Goal: Information Seeking & Learning: Learn about a topic

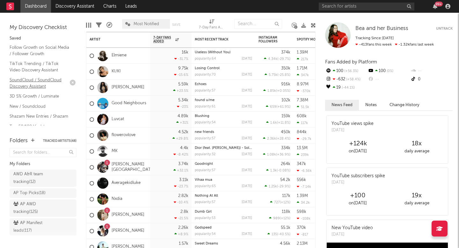
scroll to position [69, 0]
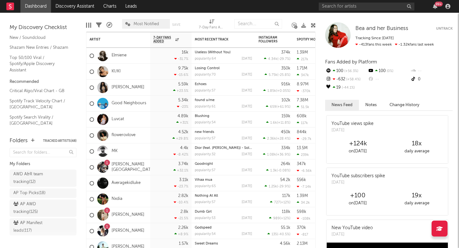
click at [242, 16] on div at bounding box center [258, 24] width 48 height 16
click at [247, 24] on input "text" at bounding box center [258, 24] width 48 height 10
paste input "[URL][DOMAIN_NAME]"
type input "[URL][DOMAIN_NAME]"
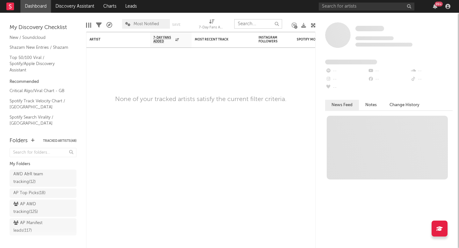
scroll to position [0, 0]
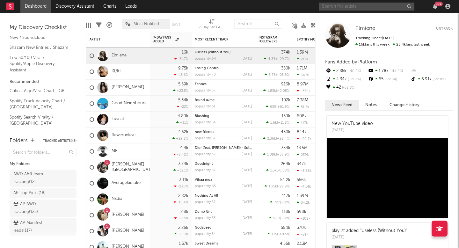
click at [357, 6] on input "text" at bounding box center [367, 7] width 96 height 8
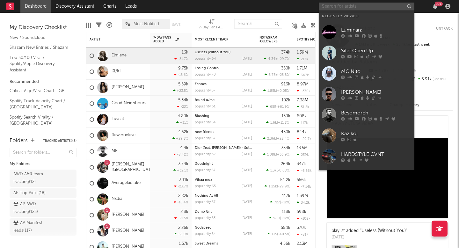
paste input "[URL][DOMAIN_NAME]"
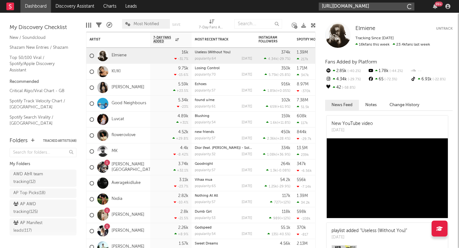
scroll to position [0, 92]
click at [353, 6] on input "[URL][DOMAIN_NAME]" at bounding box center [367, 7] width 96 height 8
type input "[URL][DOMAIN_NAME]"
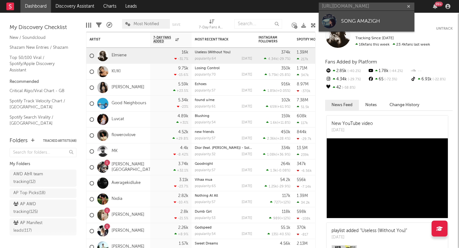
click at [346, 21] on div "SONG AMAZIGH" at bounding box center [376, 21] width 70 height 8
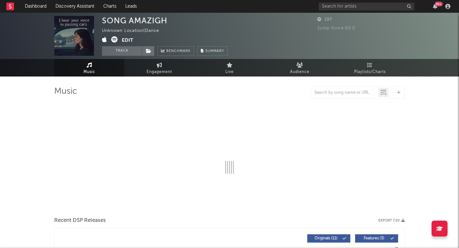
select select "1w"
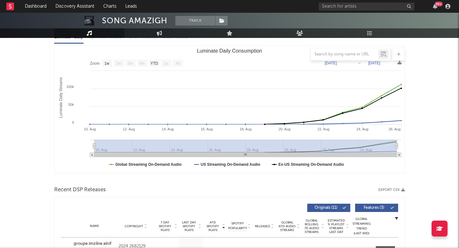
scroll to position [81, 0]
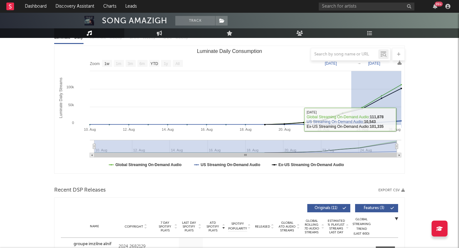
drag, startPoint x: 351, startPoint y: 120, endPoint x: 406, endPoint y: 119, distance: 54.2
type input "[DATE]"
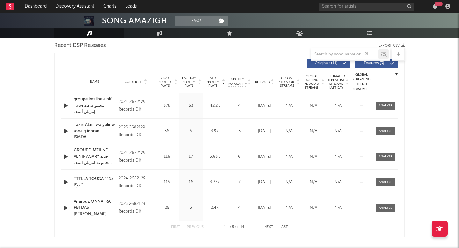
scroll to position [215, 0]
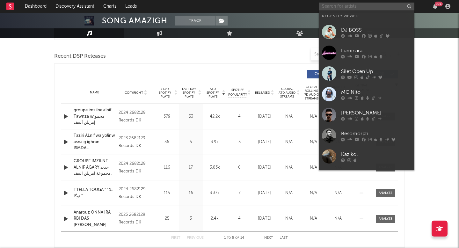
click at [343, 7] on input "text" at bounding box center [367, 7] width 96 height 8
paste input "[URL][DOMAIN_NAME]"
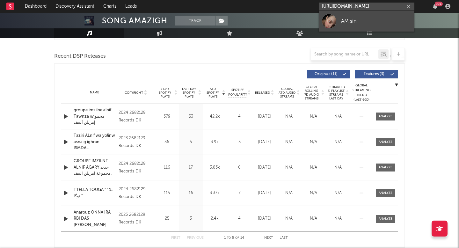
type input "[URL][DOMAIN_NAME]"
click at [340, 24] on link "AM sin" at bounding box center [367, 21] width 96 height 21
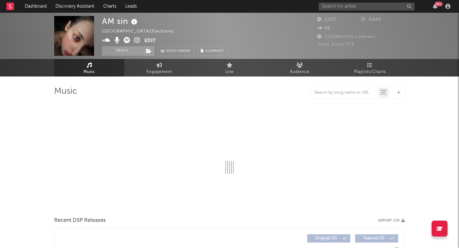
select select "1w"
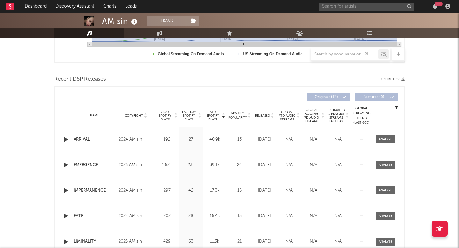
scroll to position [231, 0]
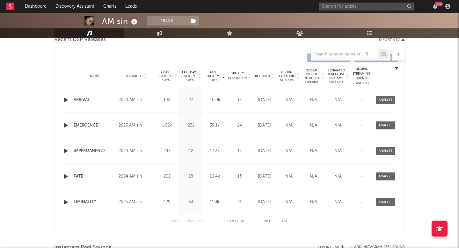
click at [87, 124] on div "EMERGENCE" at bounding box center [95, 125] width 42 height 6
click at [386, 126] on div at bounding box center [386, 125] width 14 height 5
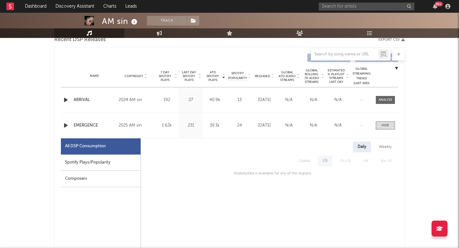
click at [127, 165] on div "Spotify Plays/Popularity" at bounding box center [101, 163] width 80 height 16
select select "1w"
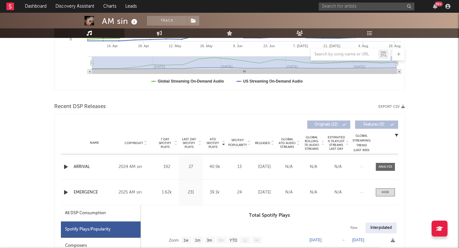
scroll to position [161, 0]
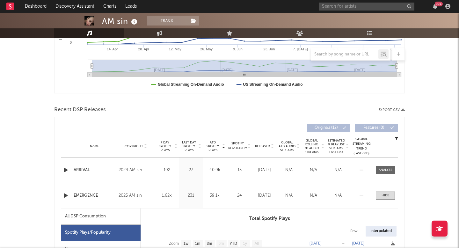
click at [253, 193] on div "Released [DATE]" at bounding box center [264, 196] width 25 height 6
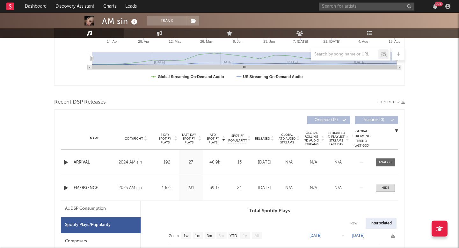
scroll to position [167, 0]
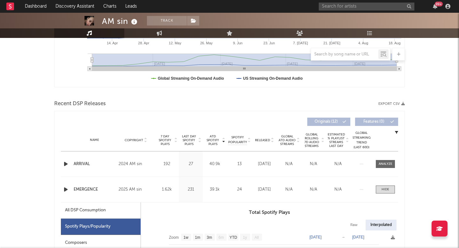
click at [254, 137] on div "Name Copyright Label Album Names Composer Names 7 Day Spotify Plays Last Day Sp…" at bounding box center [229, 140] width 337 height 22
click at [258, 138] on div "Released" at bounding box center [264, 140] width 21 height 5
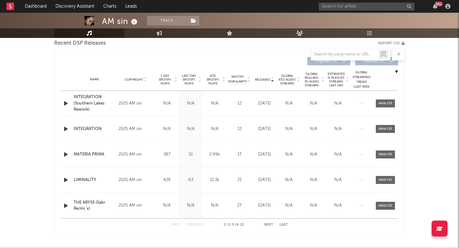
scroll to position [206, 0]
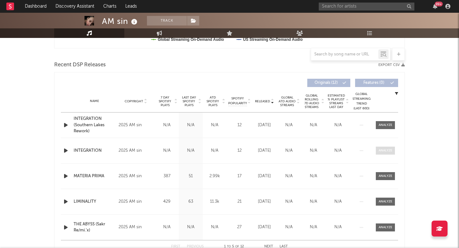
click at [380, 152] on div at bounding box center [386, 150] width 14 height 5
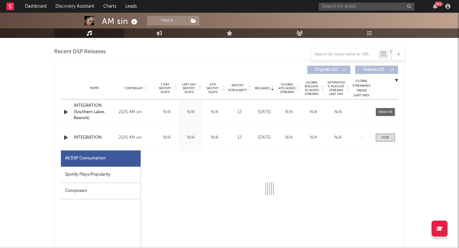
scroll to position [258, 0]
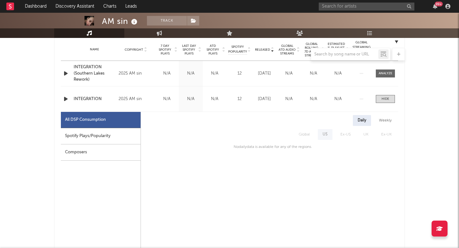
click at [115, 134] on div "Spotify Plays/Popularity" at bounding box center [101, 136] width 80 height 16
select select "1w"
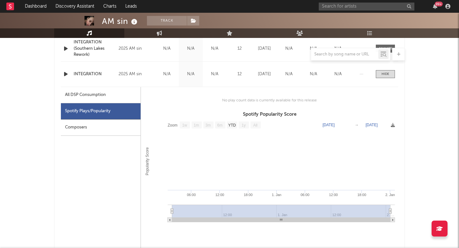
scroll to position [221, 0]
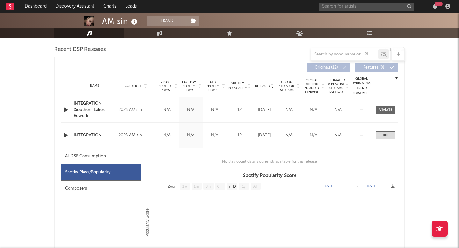
click at [110, 170] on div "Spotify Plays/Popularity" at bounding box center [101, 173] width 80 height 16
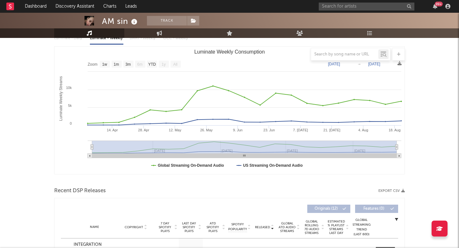
scroll to position [63, 0]
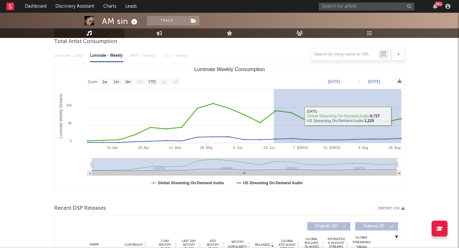
drag, startPoint x: 274, startPoint y: 118, endPoint x: 404, endPoint y: 117, distance: 130.5
click at [404, 117] on rect "Luminate Weekly Consumption" at bounding box center [230, 128] width 350 height 128
type input "[DATE]"
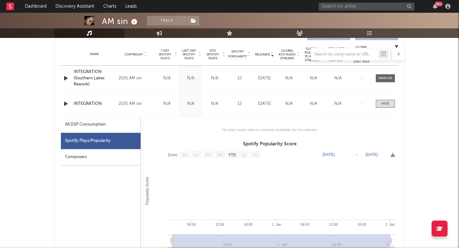
scroll to position [244, 0]
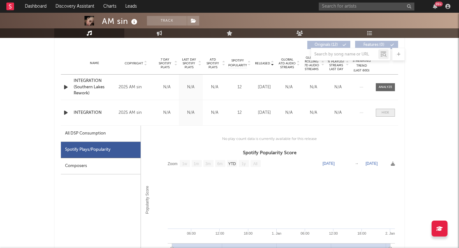
click at [383, 110] on div at bounding box center [386, 112] width 8 height 5
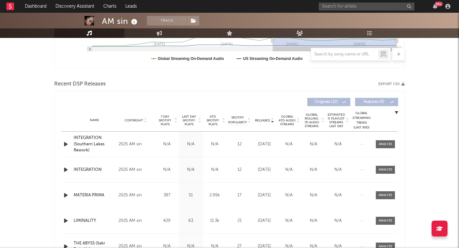
scroll to position [185, 0]
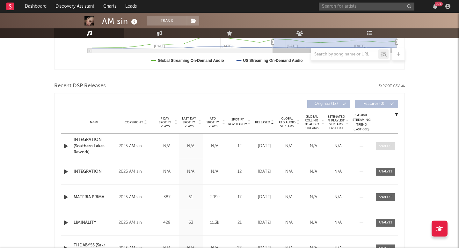
click at [378, 146] on span at bounding box center [385, 146] width 19 height 8
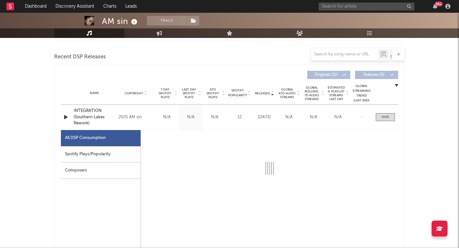
scroll to position [248, 0]
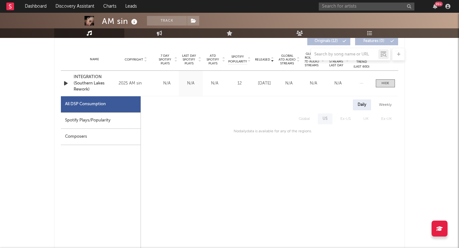
click at [128, 126] on div "Spotify Plays/Popularity" at bounding box center [101, 121] width 80 height 16
select select "1w"
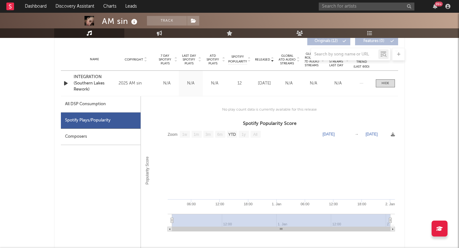
click at [378, 135] on text "[DATE]" at bounding box center [372, 134] width 12 height 4
click at [372, 135] on input "[DATE]" at bounding box center [374, 134] width 30 height 6
click at [369, 134] on input "[DATE]" at bounding box center [374, 134] width 30 height 6
click at [367, 134] on input "[DATE]" at bounding box center [374, 134] width 30 height 6
type input "[DATE]"
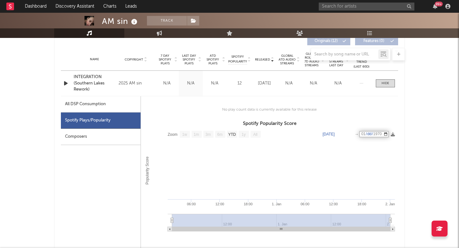
type input "[DATE]"
click at [367, 142] on rect at bounding box center [269, 182] width 257 height 108
click at [371, 134] on text "[DATE]" at bounding box center [372, 134] width 12 height 4
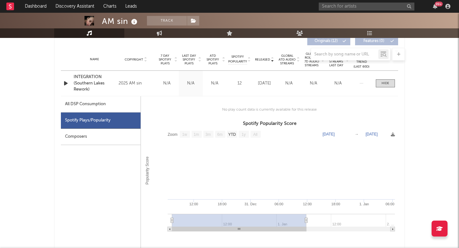
drag, startPoint x: 341, startPoint y: 210, endPoint x: 308, endPoint y: 204, distance: 33.2
click at [308, 204] on icon "Created with Highcharts 10.3.3 Popularity Score 06:00 12:00 18:00 1. Jan 06:00 …" at bounding box center [269, 182] width 257 height 108
type input "[DATE]"
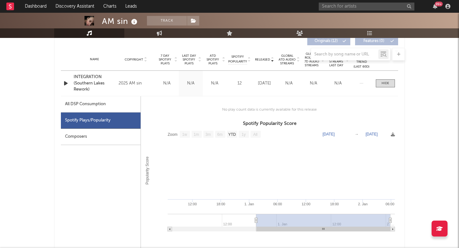
drag, startPoint x: 308, startPoint y: 220, endPoint x: 398, endPoint y: 222, distance: 89.6
click at [398, 222] on icon "Created with Highcharts 10.3.3 Popularity Score 12:00 18:00 1. Jan 06:00 12:00 …" at bounding box center [269, 182] width 257 height 108
click at [371, 133] on text "[DATE]" at bounding box center [372, 134] width 12 height 4
click at [367, 133] on input "[DATE]" at bounding box center [374, 134] width 30 height 6
click at [389, 132] on input "[DATE]" at bounding box center [374, 134] width 30 height 6
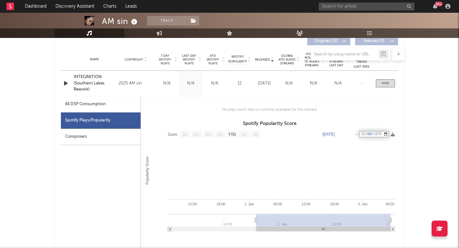
type input "[DATE]"
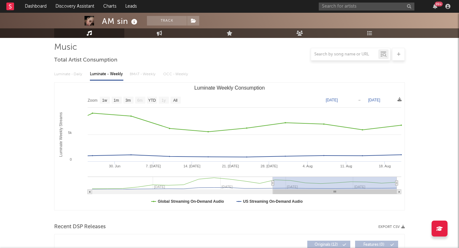
scroll to position [58, 0]
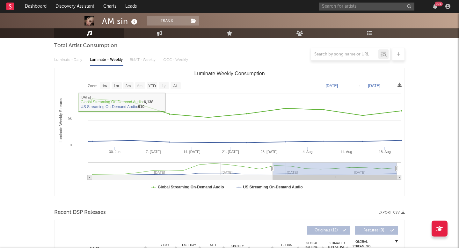
click at [69, 64] on div "Luminate - Daily Luminate - Weekly BMAT - Weekly OCC - Weekly" at bounding box center [229, 60] width 351 height 11
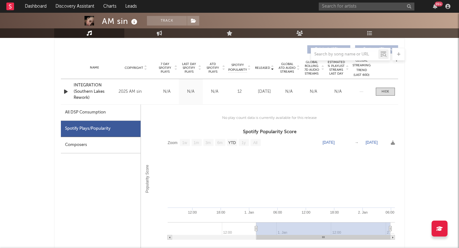
scroll to position [205, 0]
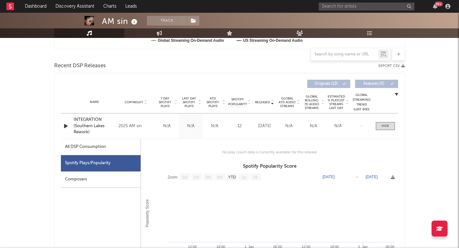
click at [262, 101] on span "Released" at bounding box center [262, 102] width 15 height 4
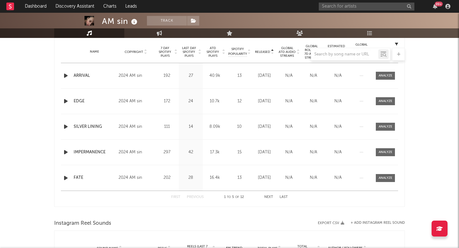
scroll to position [201, 0]
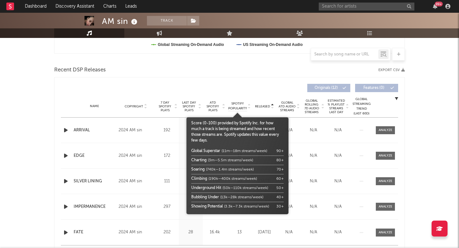
click at [237, 107] on span "Spotify Popularity" at bounding box center [237, 106] width 19 height 10
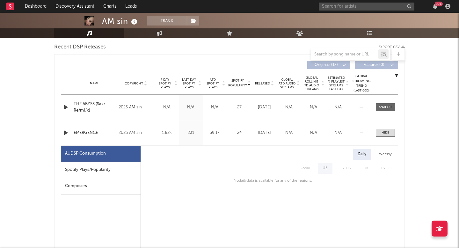
scroll to position [240, 0]
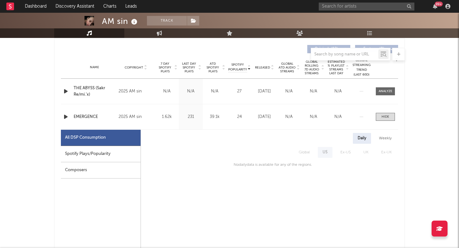
click at [120, 151] on div "Spotify Plays/Popularity" at bounding box center [101, 154] width 80 height 16
select select "1w"
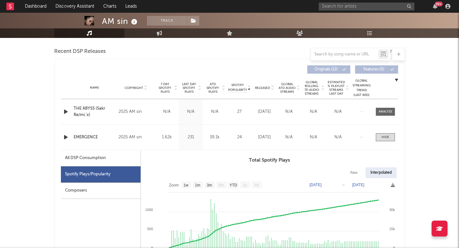
scroll to position [228, 0]
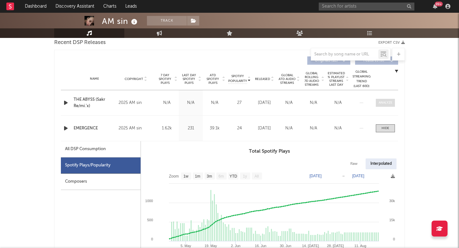
click at [387, 103] on div at bounding box center [386, 102] width 14 height 5
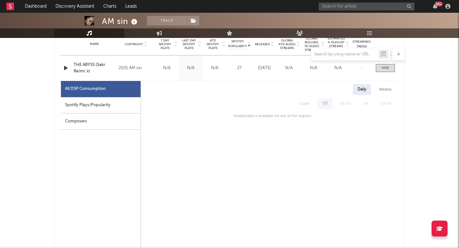
scroll to position [264, 0]
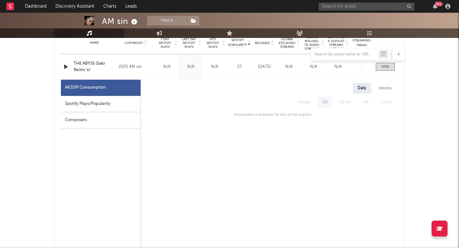
click at [122, 103] on div "Spotify Plays/Popularity" at bounding box center [101, 104] width 80 height 16
select select "1w"
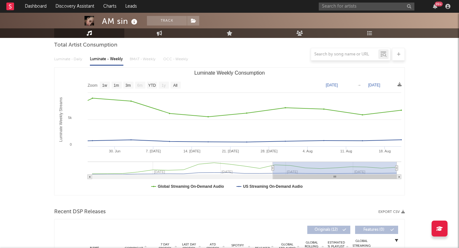
scroll to position [0, 0]
